Goal: Task Accomplishment & Management: Use online tool/utility

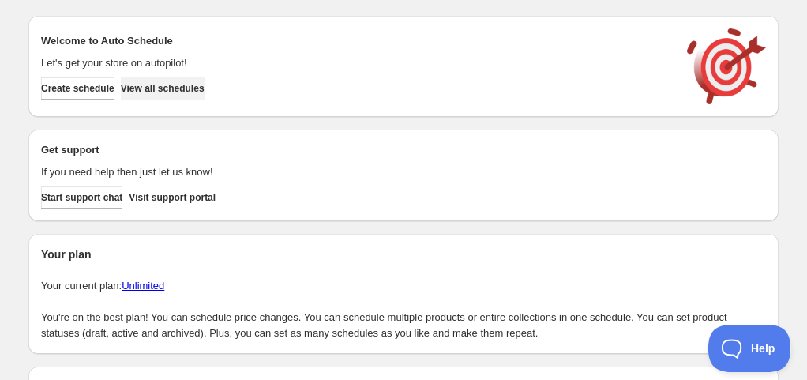
click at [174, 84] on span "View all schedules" at bounding box center [163, 88] width 84 height 13
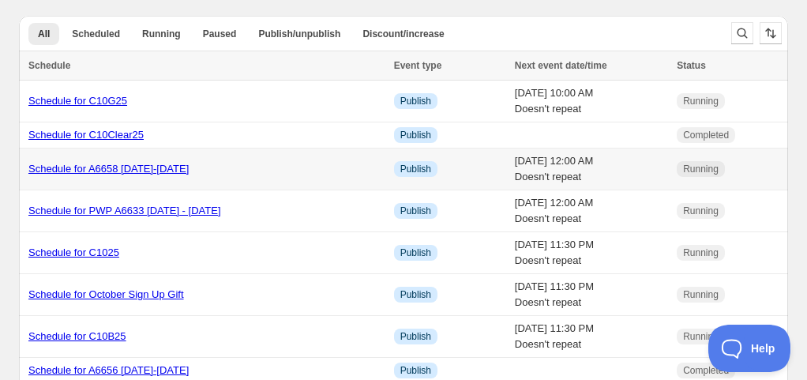
click at [145, 171] on link "Schedule for A6658 [DATE]-[DATE]" at bounding box center [108, 169] width 160 height 12
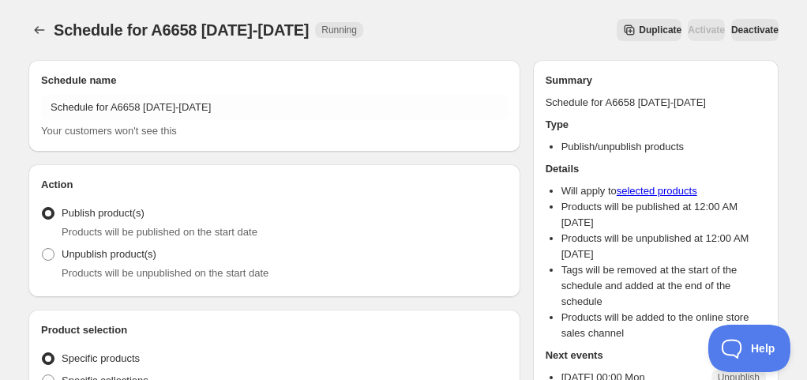
click at [639, 34] on span "Duplicate" at bounding box center [660, 30] width 43 height 13
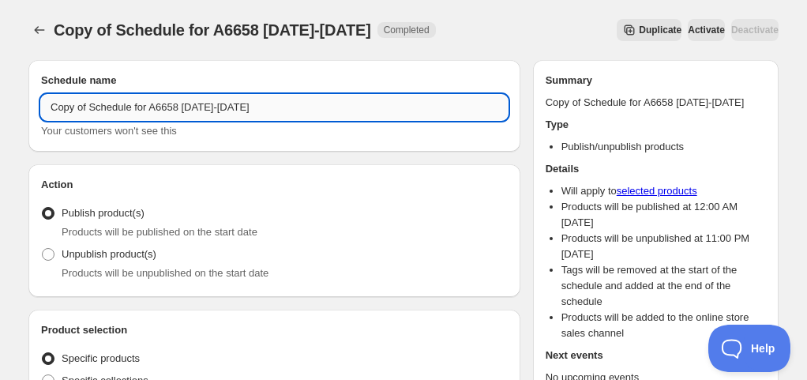
click at [190, 107] on input "Copy of Schedule for A6658 [DATE]-[DATE]" at bounding box center [274, 107] width 467 height 25
drag, startPoint x: 93, startPoint y: 109, endPoint x: -21, endPoint y: 93, distance: 114.8
click at [0, 93] on html "Copy of Schedule for A6659 [DATE]-[DATE] This page is ready Copy of Schedule fo…" at bounding box center [403, 190] width 807 height 380
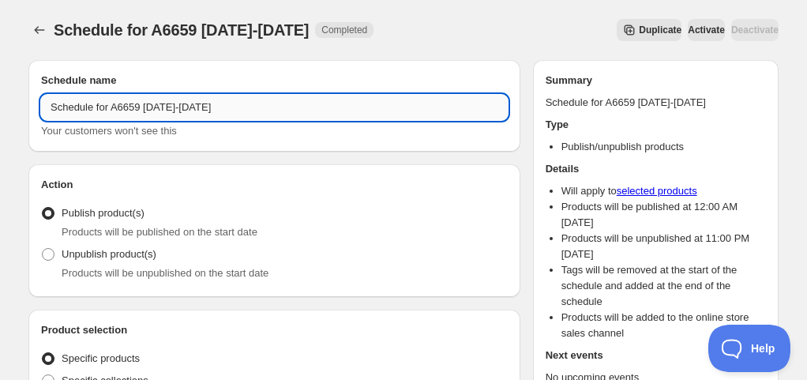
drag, startPoint x: 151, startPoint y: 104, endPoint x: 167, endPoint y: 104, distance: 16.6
click at [167, 104] on input "Schedule for A6659 [DATE]-[DATE]" at bounding box center [274, 107] width 467 height 25
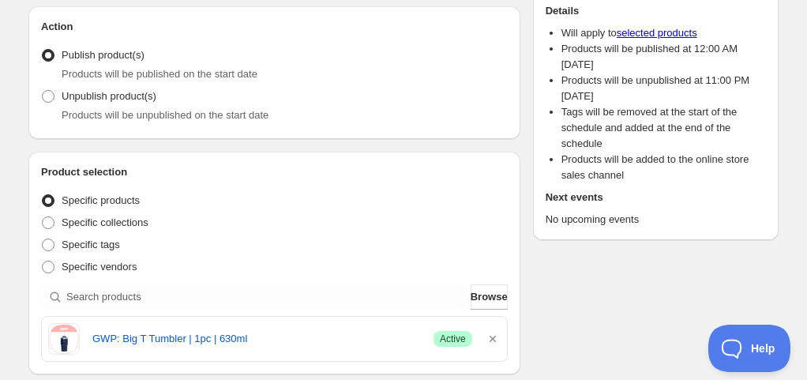
scroll to position [237, 0]
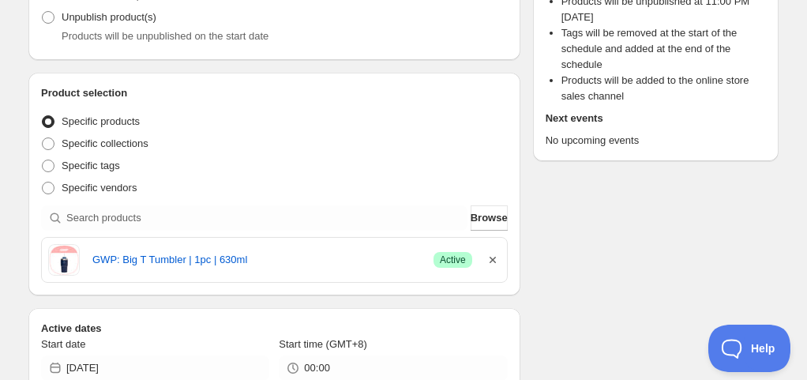
type input "Schedule for A6659 [DATE]-[DATE]"
click at [492, 259] on icon "button" at bounding box center [492, 260] width 6 height 6
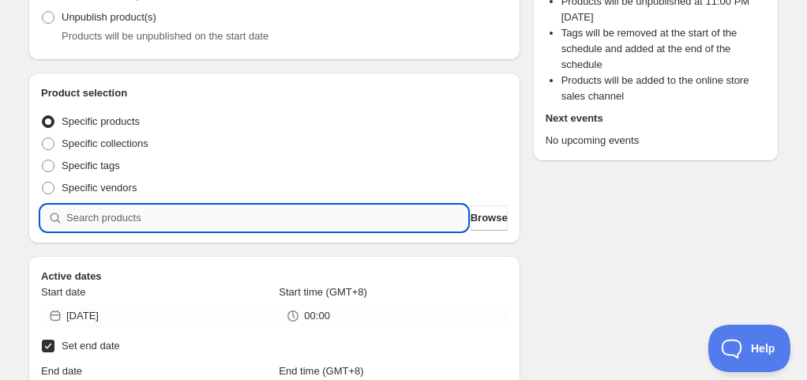
click at [398, 216] on input "search" at bounding box center [266, 217] width 401 height 25
type input "A"
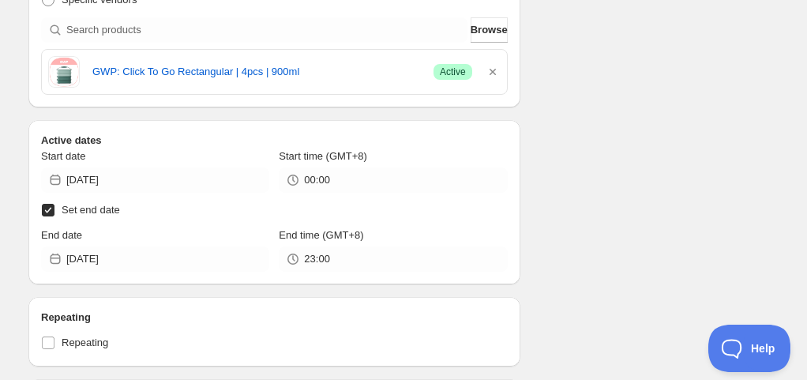
scroll to position [474, 0]
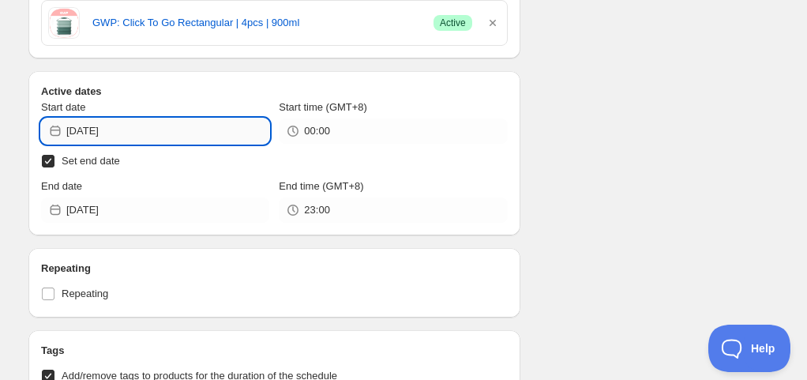
click at [135, 136] on input "[DATE]" at bounding box center [167, 130] width 203 height 25
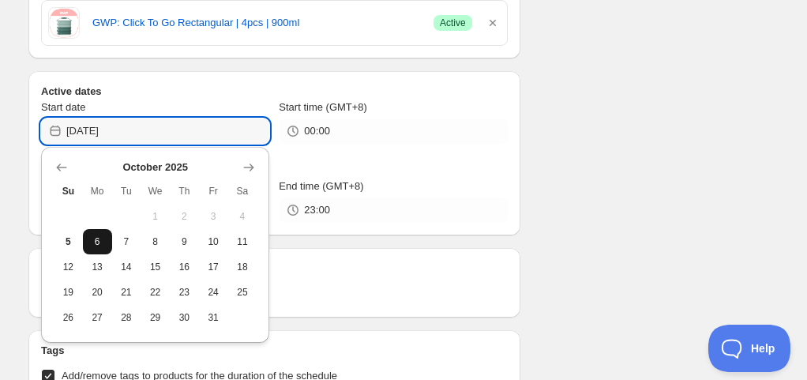
click at [107, 242] on button "6" at bounding box center [97, 241] width 29 height 25
type input "[DATE]"
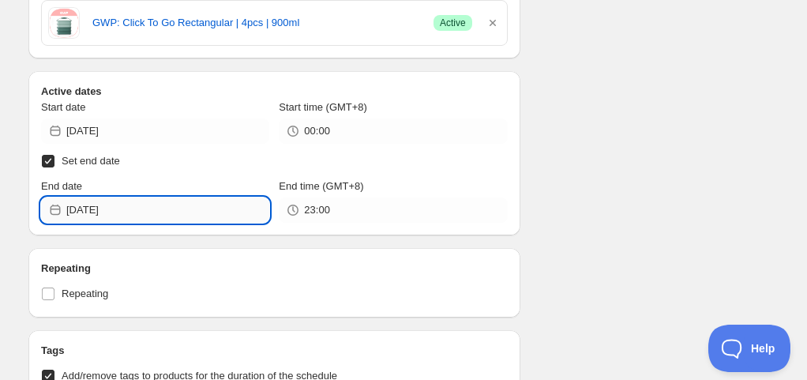
click at [123, 204] on input "[DATE]" at bounding box center [167, 209] width 203 height 25
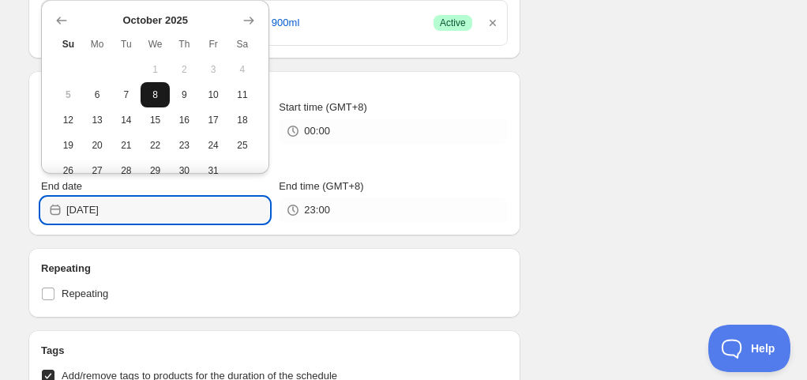
click at [142, 100] on button "8" at bounding box center [155, 94] width 29 height 25
type input "[DATE]"
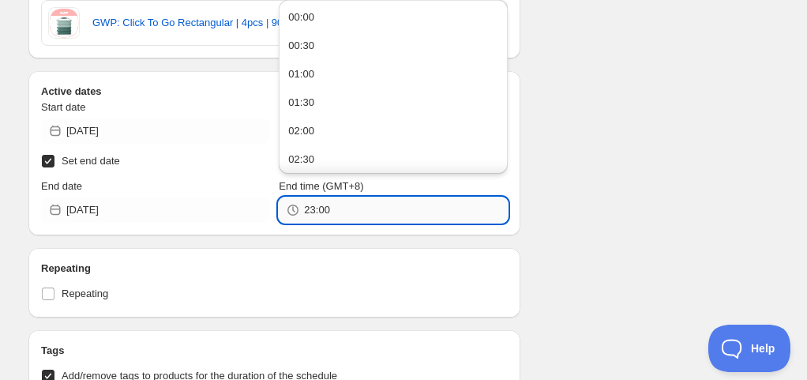
click at [340, 210] on input "23:00" at bounding box center [405, 209] width 203 height 25
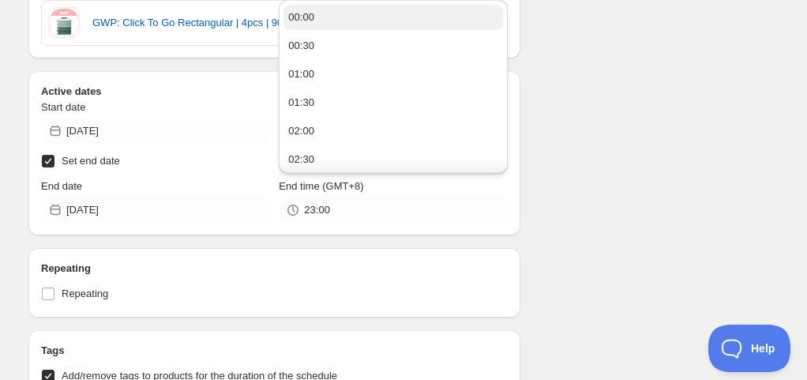
click at [339, 6] on button "00:00" at bounding box center [392, 17] width 219 height 25
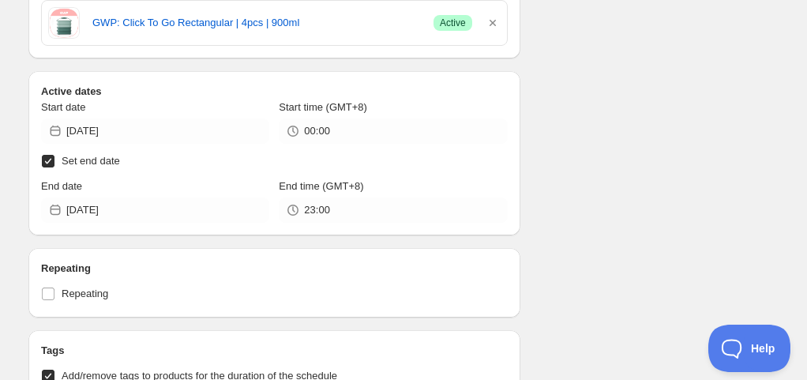
type input "00:00"
click at [573, 134] on div "Schedule name Schedule for A6659 [DATE]-[DATE] Your customers won't see this Ac…" at bounding box center [397, 269] width 763 height 1391
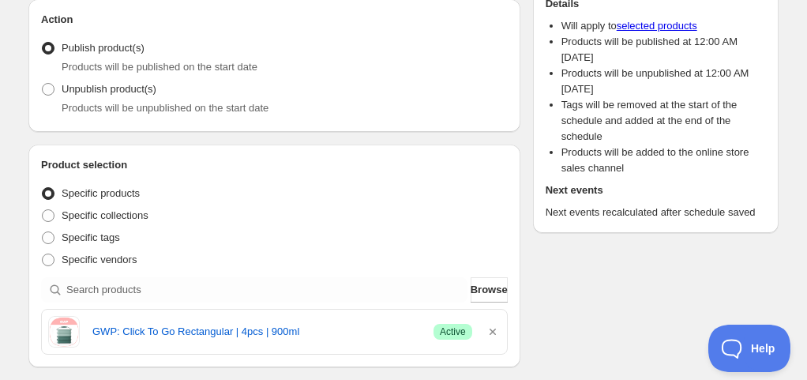
scroll to position [0, 0]
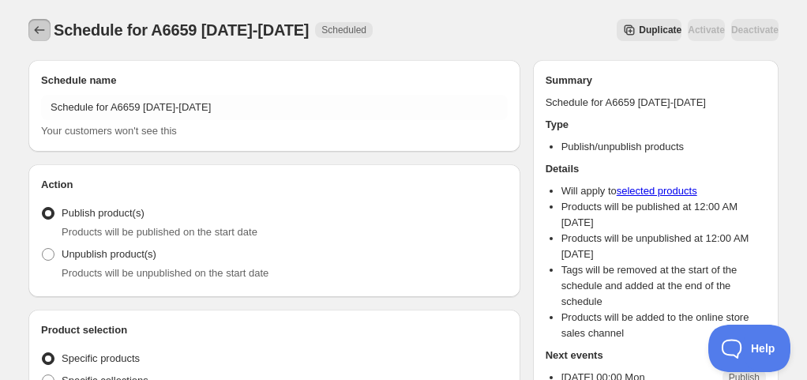
click at [39, 28] on icon "Schedules" at bounding box center [40, 30] width 16 height 16
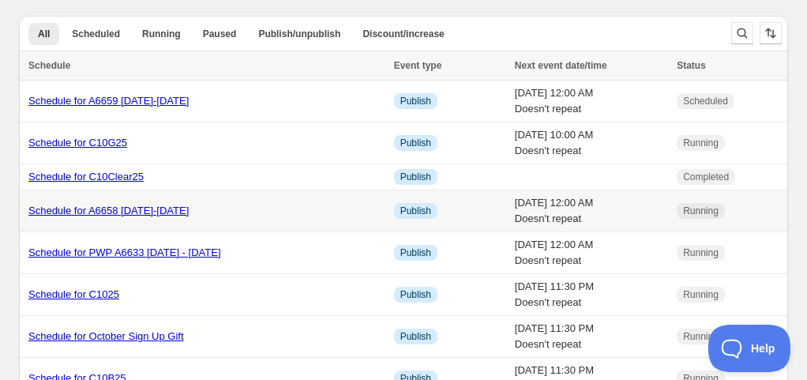
click at [134, 215] on link "Schedule for A6658 [DATE]-[DATE]" at bounding box center [108, 210] width 160 height 12
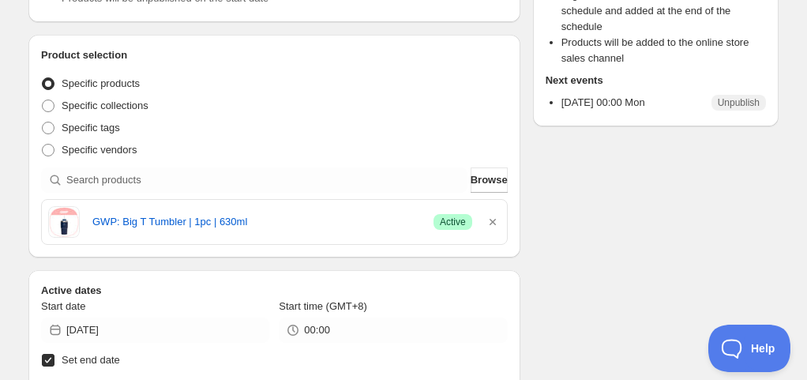
scroll to position [79, 0]
